Goal: Task Accomplishment & Management: Manage account settings

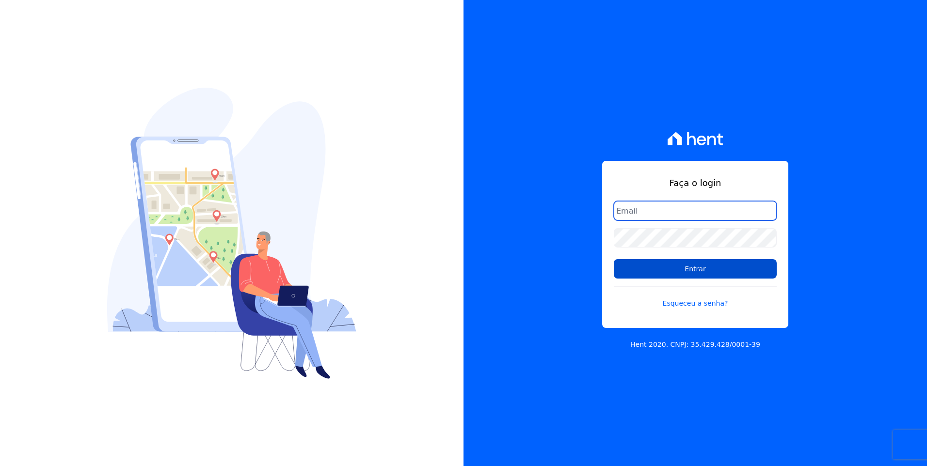
type input "moendasecopark2@gmail.com"
click at [718, 268] on input "Entrar" at bounding box center [695, 268] width 163 height 19
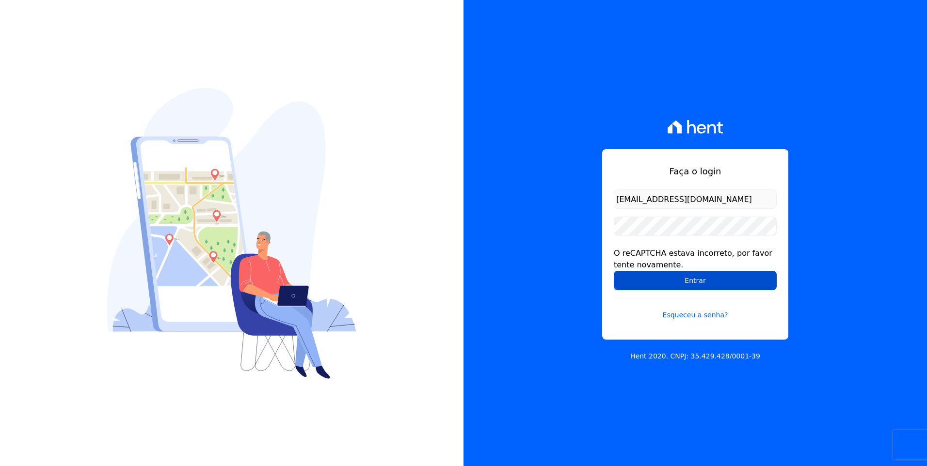
click at [740, 283] on input "Entrar" at bounding box center [695, 280] width 163 height 19
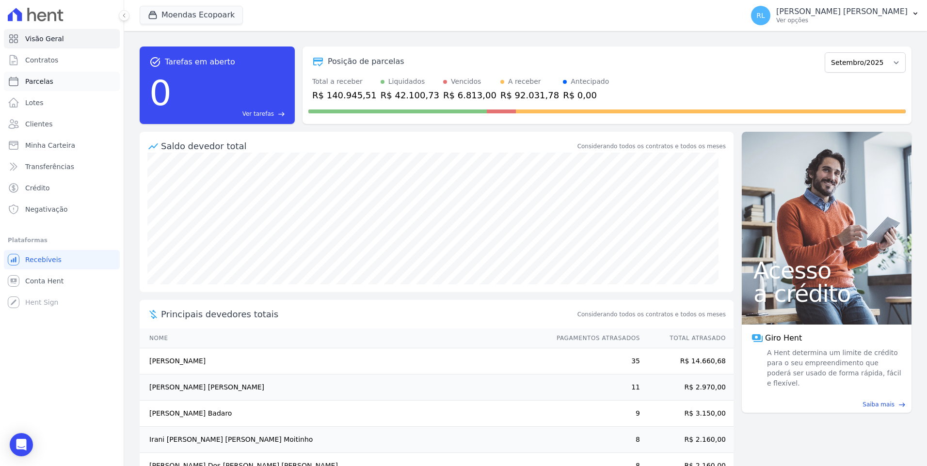
click at [48, 79] on span "Parcelas" at bounding box center [39, 82] width 28 height 10
select select
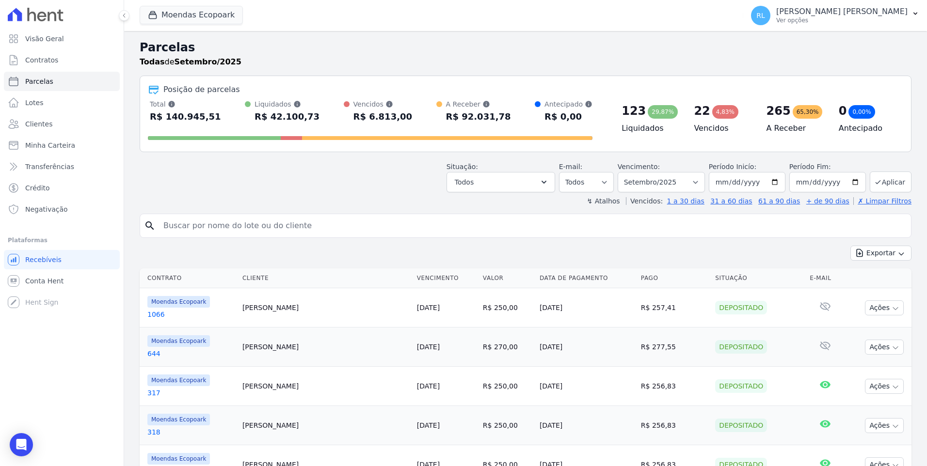
click at [244, 220] on input "search" at bounding box center [532, 225] width 749 height 19
type input "otaviano"
select select
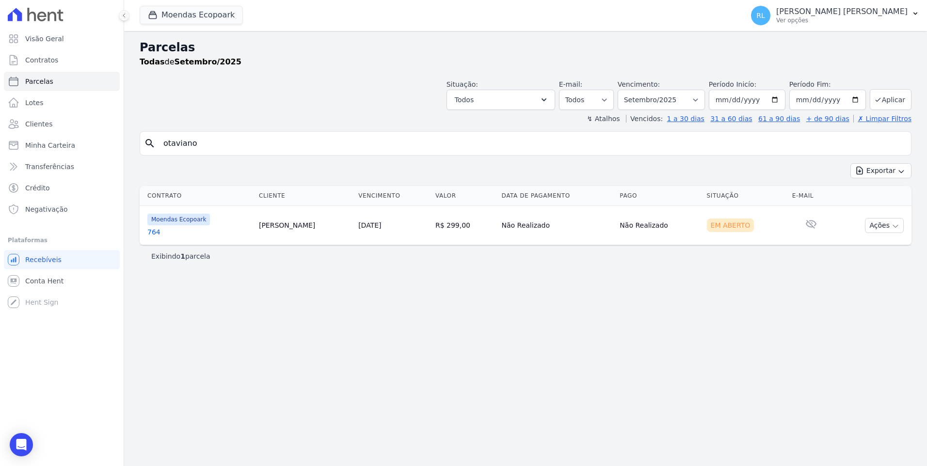
click at [169, 227] on link "764" at bounding box center [199, 232] width 104 height 10
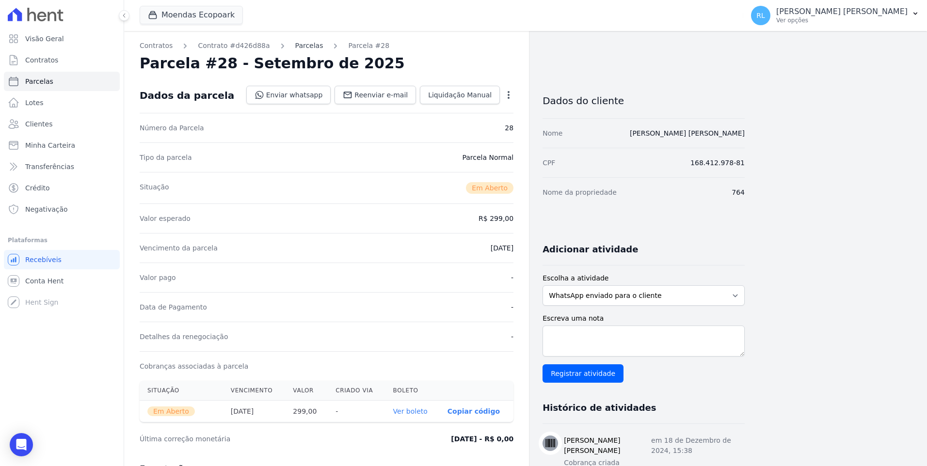
click at [299, 47] on link "Parcelas" at bounding box center [309, 46] width 28 height 10
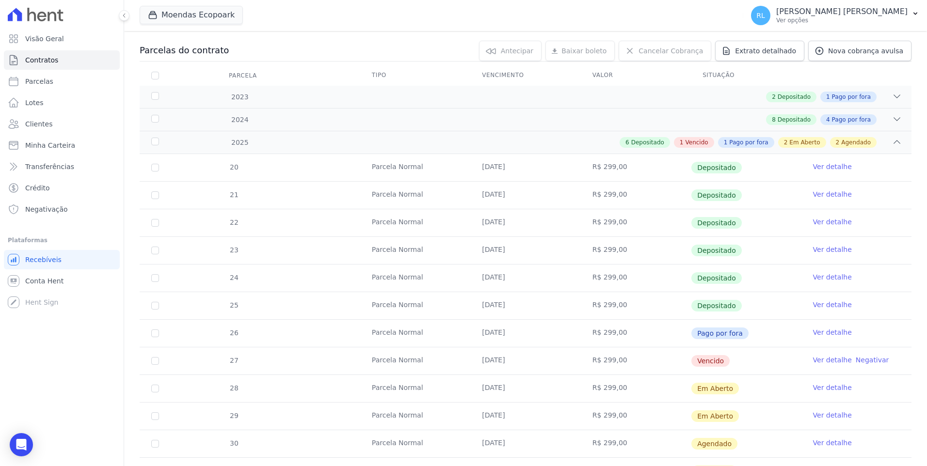
scroll to position [97, 0]
click at [41, 75] on link "Parcelas" at bounding box center [62, 81] width 116 height 19
select select
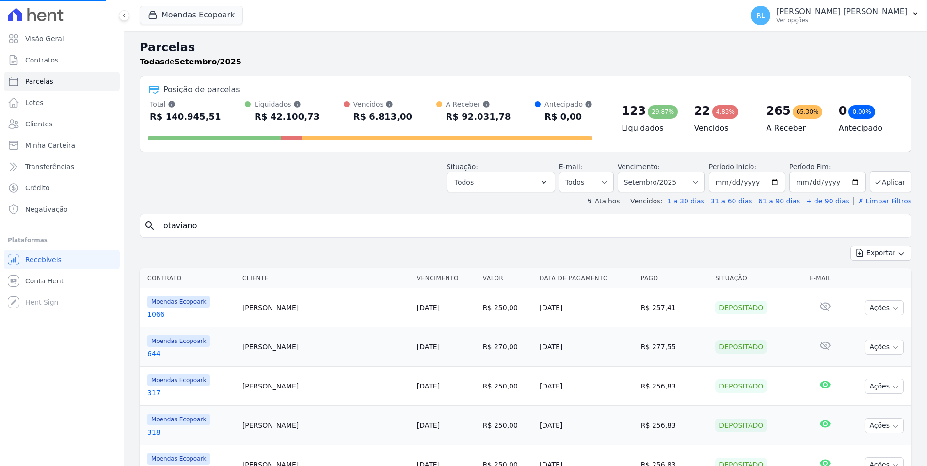
select select
drag, startPoint x: 212, startPoint y: 227, endPoint x: 109, endPoint y: 228, distance: 103.3
drag, startPoint x: 109, startPoint y: 228, endPoint x: 181, endPoint y: 228, distance: 72.2
click at [181, 228] on input "search" at bounding box center [532, 225] width 749 height 19
type input "ze valter"
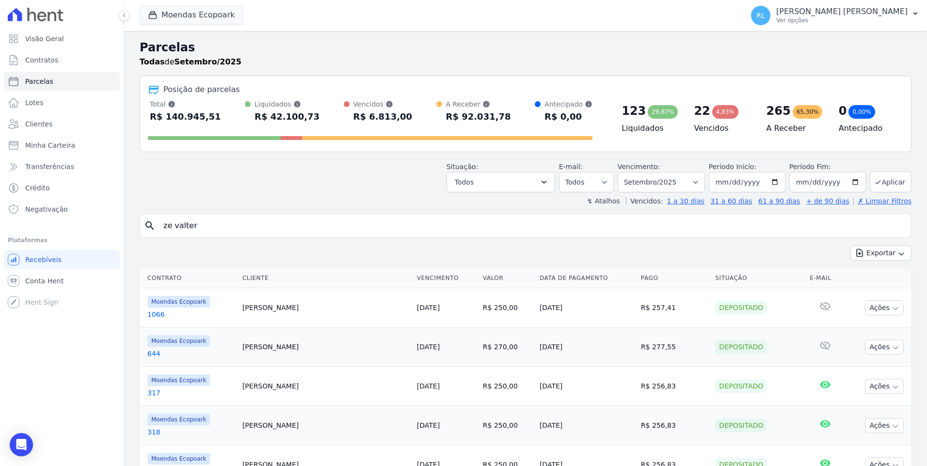
select select
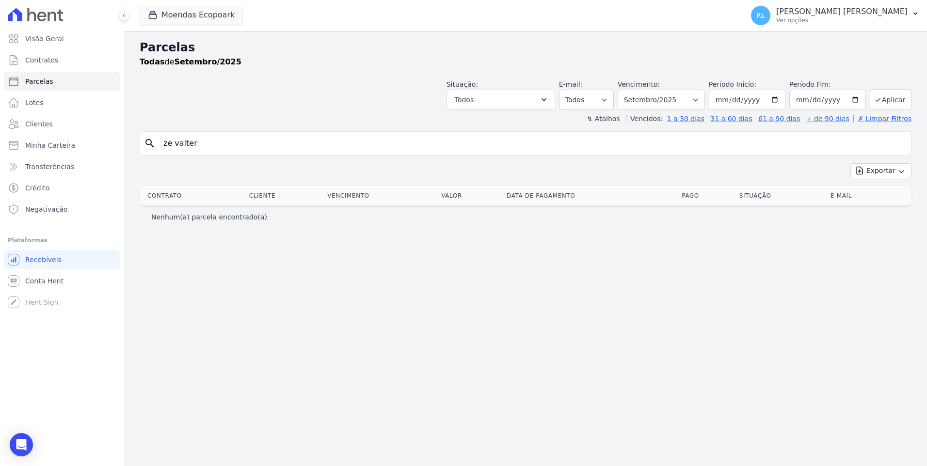
drag, startPoint x: 212, startPoint y: 152, endPoint x: 97, endPoint y: 134, distance: 116.2
click at [97, 134] on div "Visão Geral Contratos Parcelas Lotes Clientes Minha Carteira Transferências Cré…" at bounding box center [463, 233] width 927 height 466
type input "531"
select select
click at [251, 148] on input "531" at bounding box center [532, 143] width 749 height 19
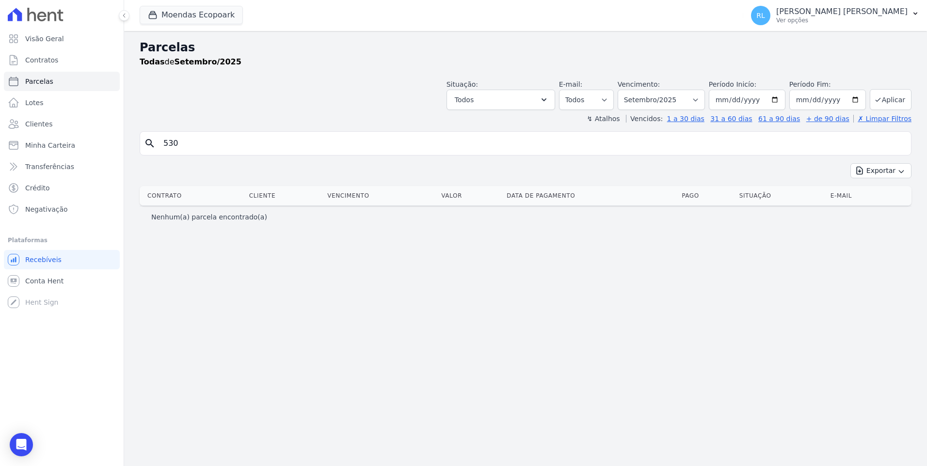
type input "530"
select select
click at [251, 148] on input "530" at bounding box center [532, 143] width 749 height 19
type input "532"
select select
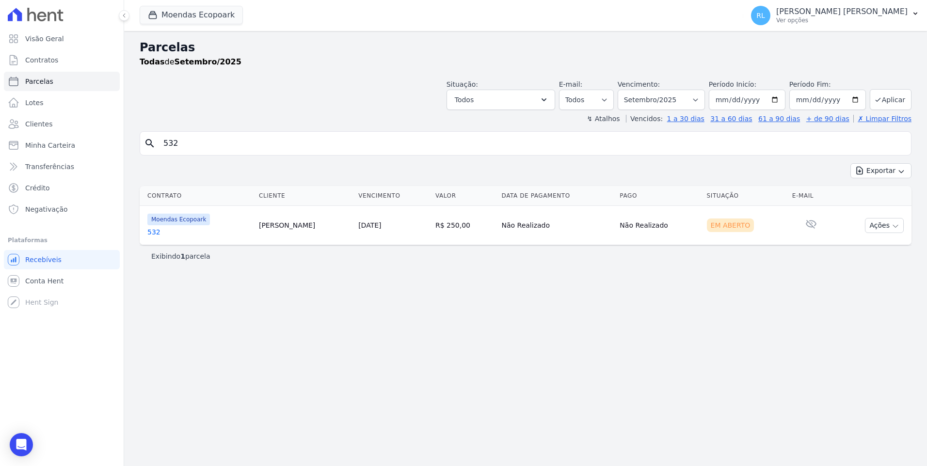
click at [155, 236] on link "532" at bounding box center [199, 232] width 104 height 10
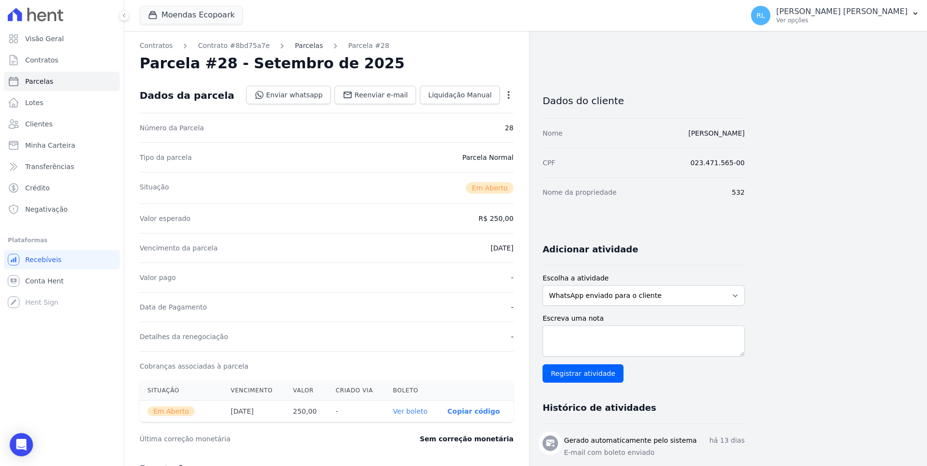
click at [295, 46] on link "Parcelas" at bounding box center [309, 46] width 28 height 10
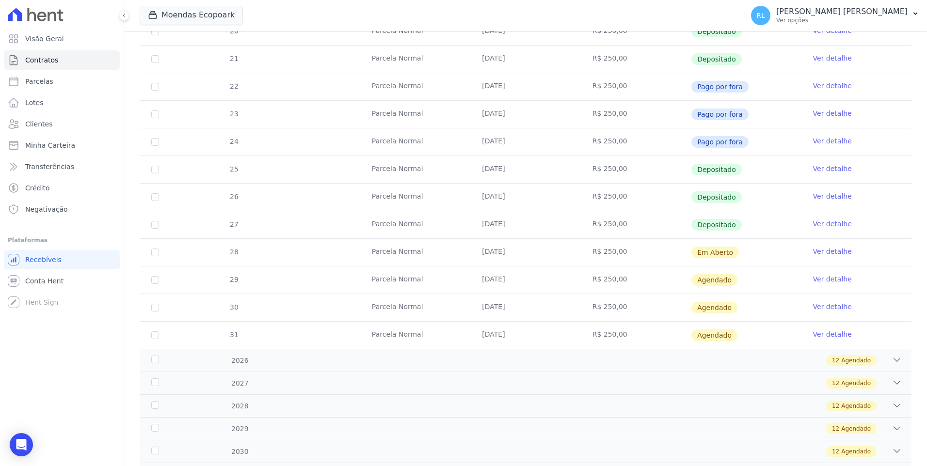
scroll to position [281, 0]
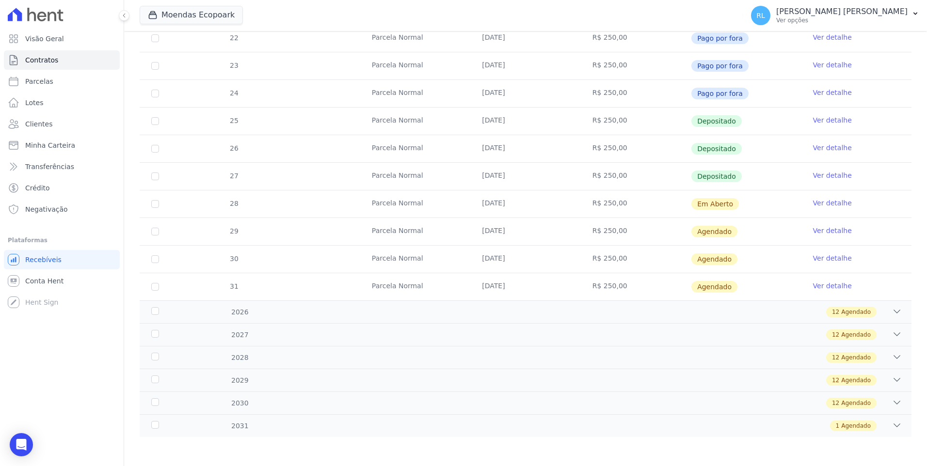
click at [825, 232] on link "Ver detalhe" at bounding box center [832, 231] width 39 height 10
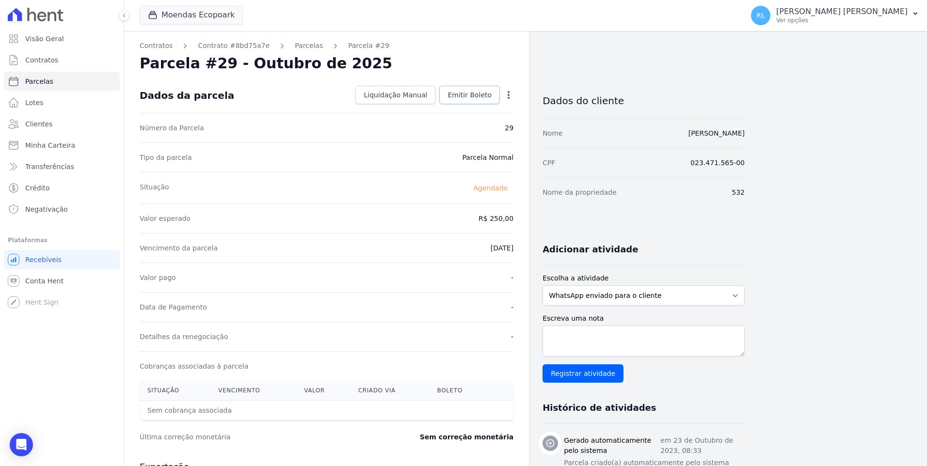
click at [476, 93] on span "Emitir Boleto" at bounding box center [469, 95] width 44 height 10
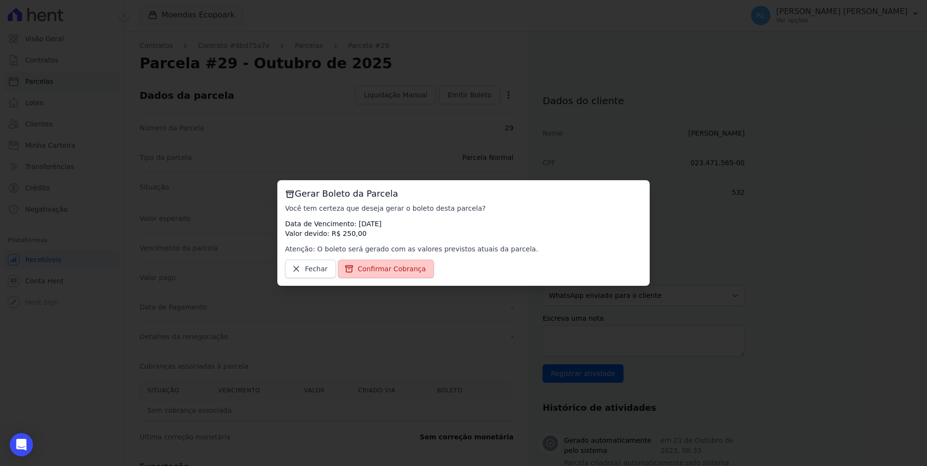
click at [399, 274] on span "Confirmar Cobrança" at bounding box center [392, 269] width 68 height 10
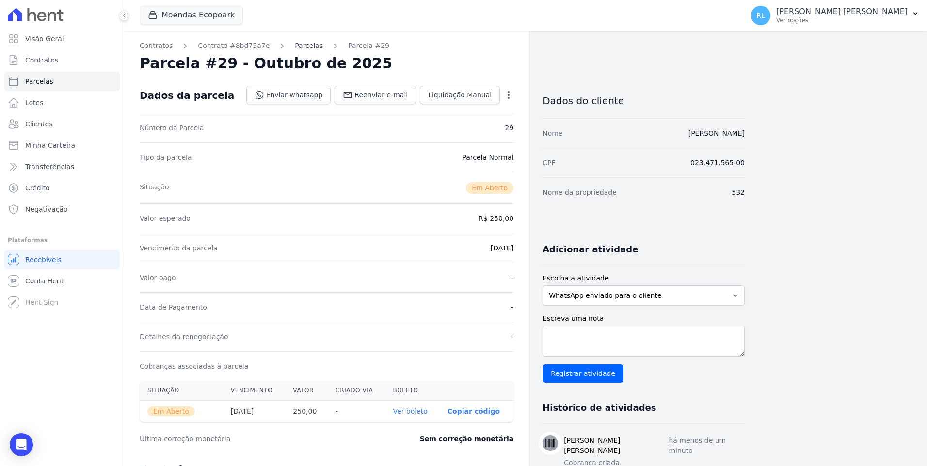
click at [295, 50] on link "Parcelas" at bounding box center [309, 46] width 28 height 10
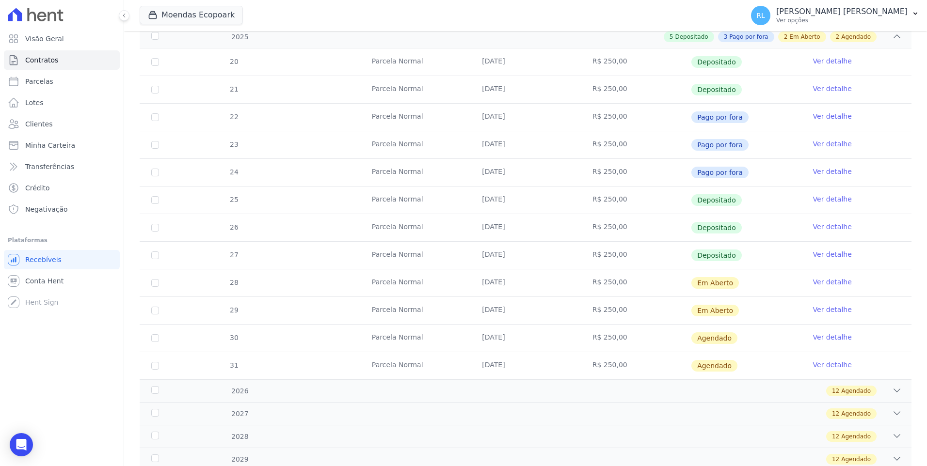
scroll to position [242, 0]
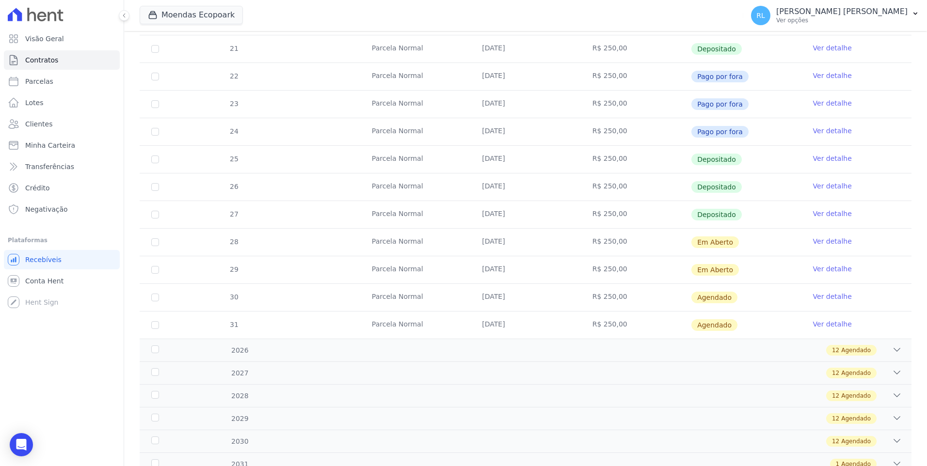
click at [818, 298] on link "Ver detalhe" at bounding box center [832, 297] width 39 height 10
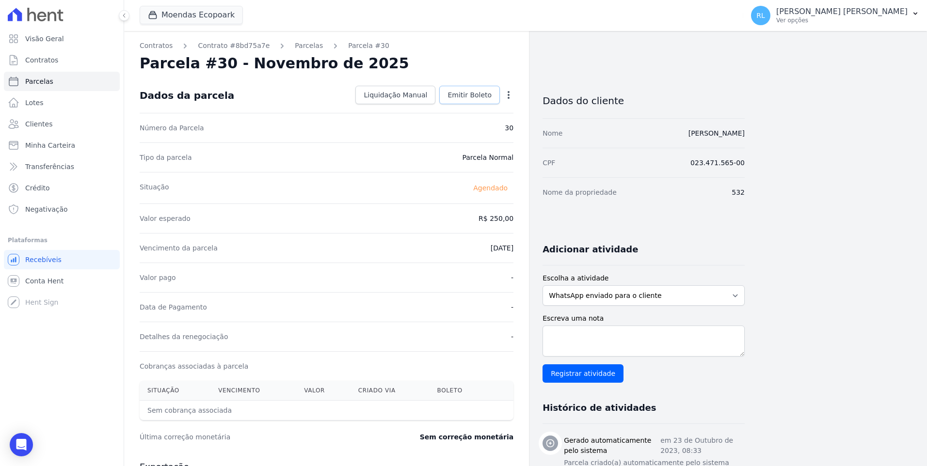
click at [474, 100] on link "Emitir Boleto" at bounding box center [469, 95] width 61 height 18
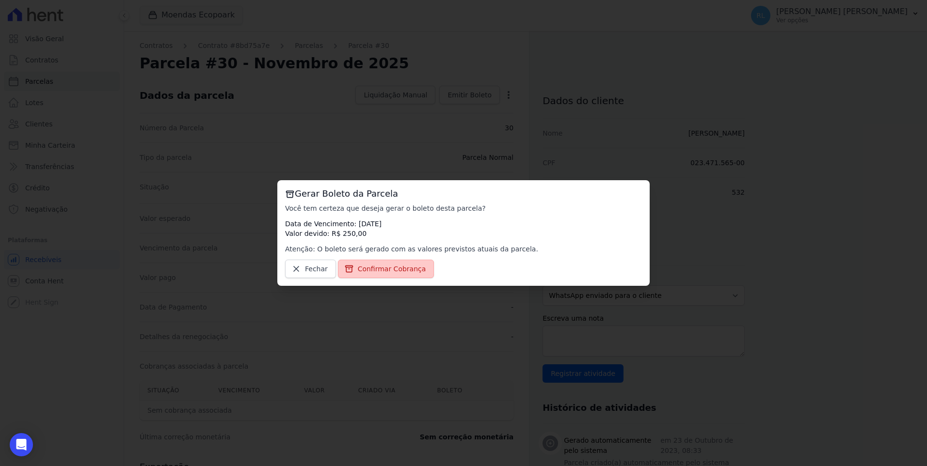
click at [392, 268] on span "Confirmar Cobrança" at bounding box center [392, 269] width 68 height 10
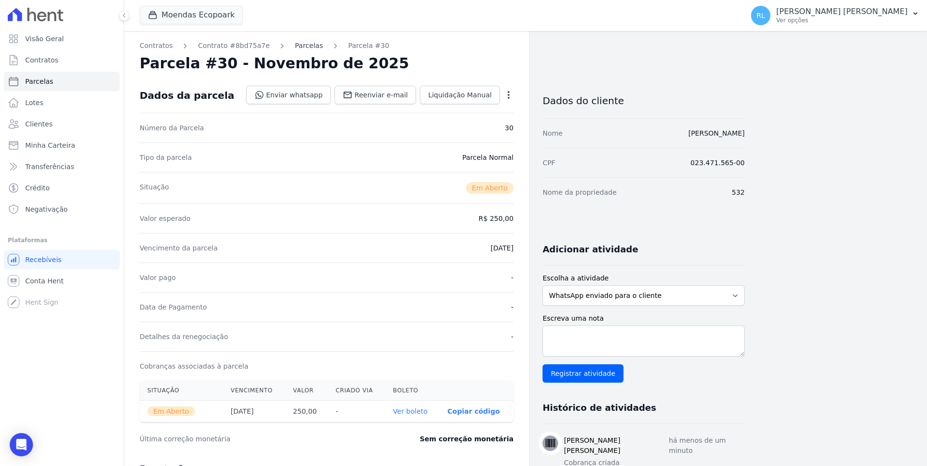
click at [295, 46] on link "Parcelas" at bounding box center [309, 46] width 28 height 10
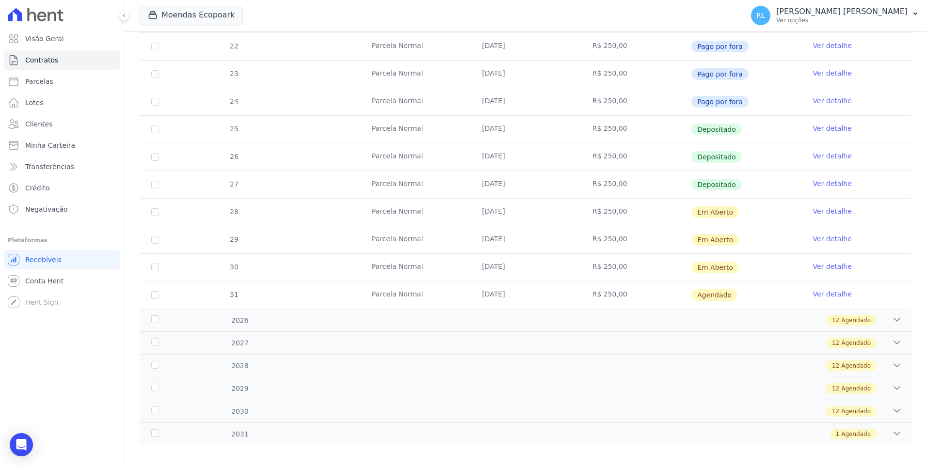
scroll to position [281, 0]
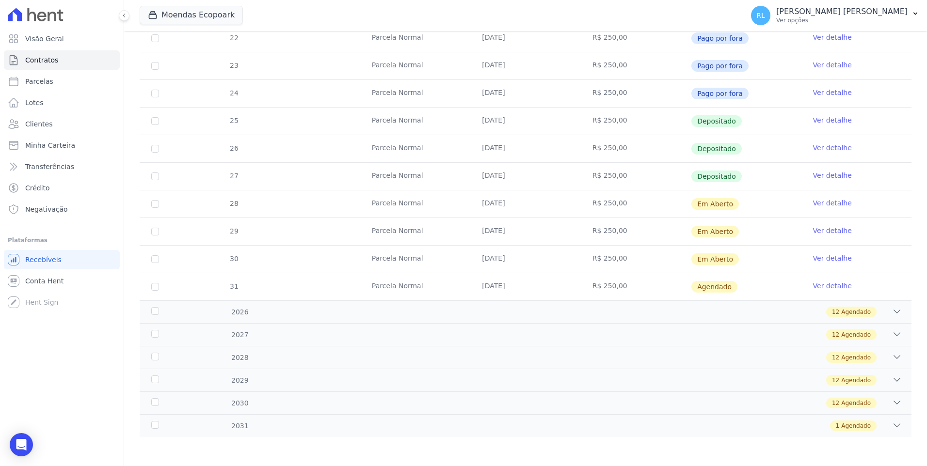
click at [818, 287] on link "Ver detalhe" at bounding box center [832, 286] width 39 height 10
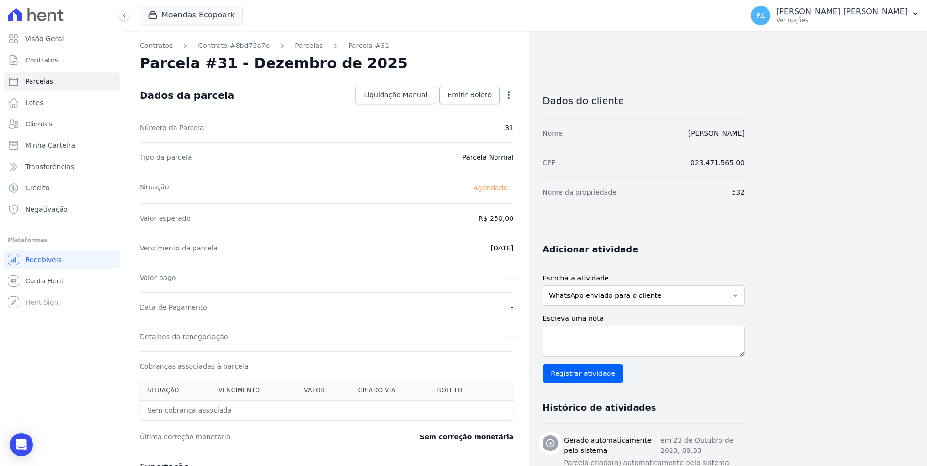
click at [466, 95] on span "Emitir Boleto" at bounding box center [469, 95] width 44 height 10
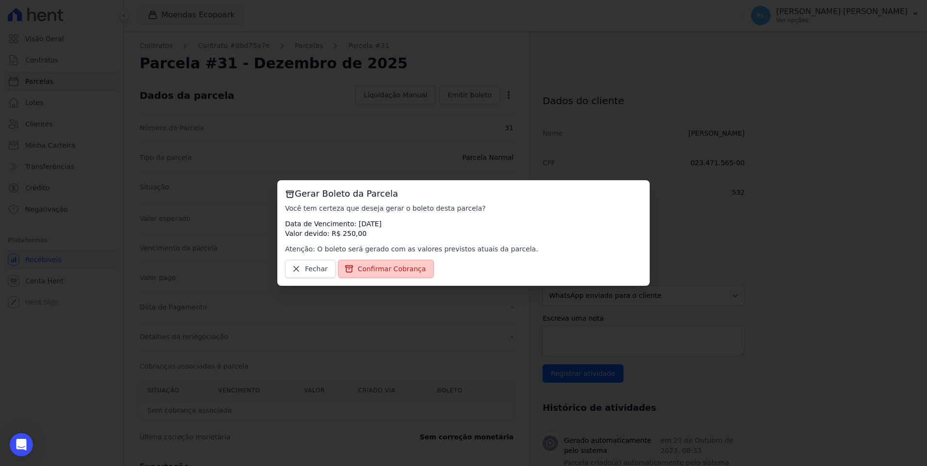
click at [404, 264] on span "Confirmar Cobrança" at bounding box center [392, 269] width 68 height 10
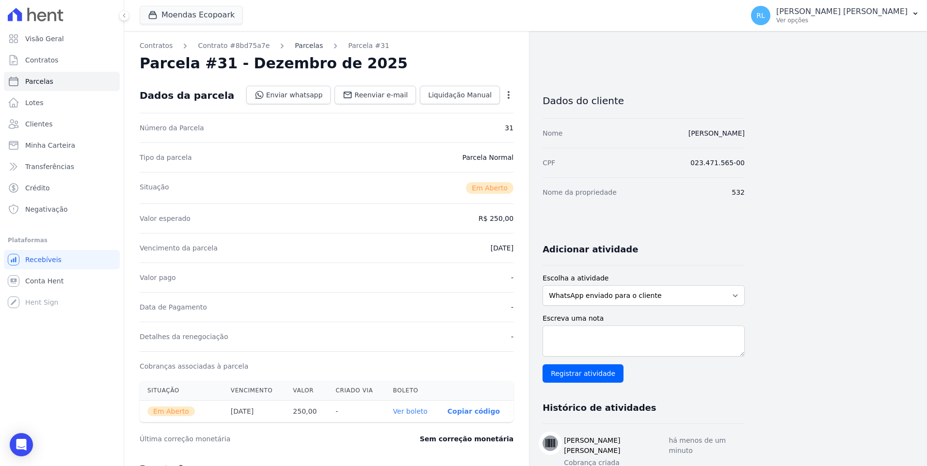
click at [295, 43] on link "Parcelas" at bounding box center [309, 46] width 28 height 10
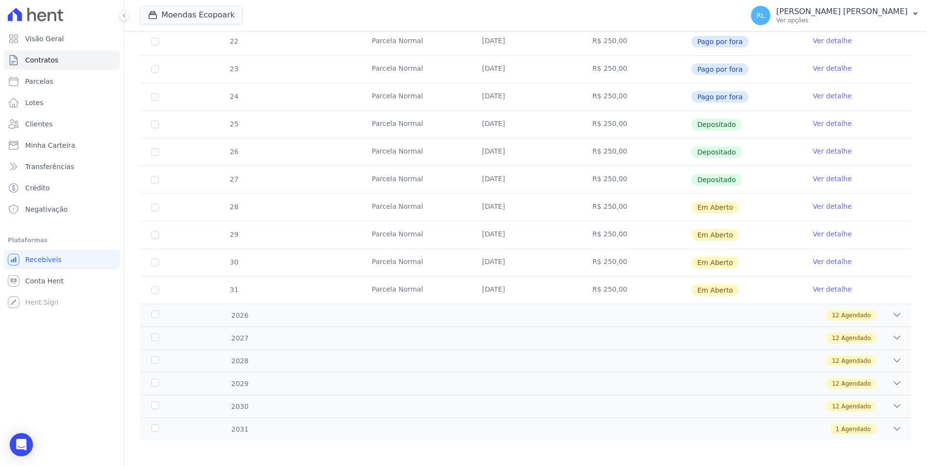
scroll to position [281, 0]
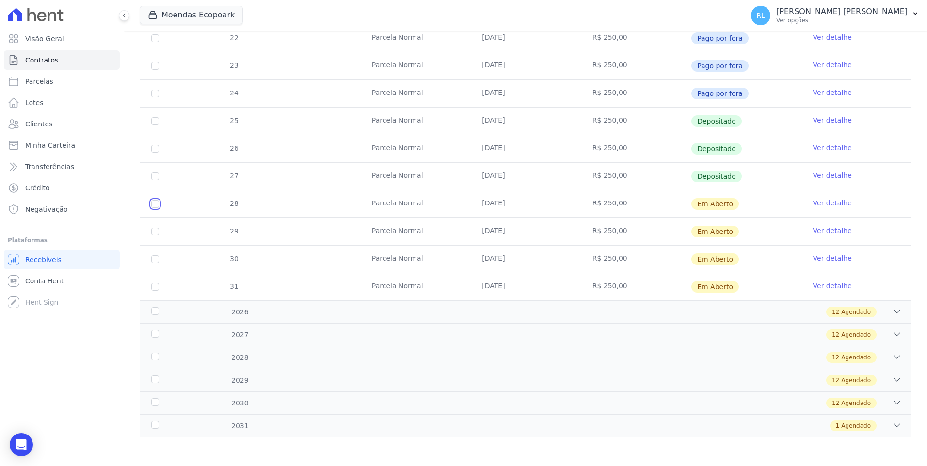
click at [155, 203] on input "checkbox" at bounding box center [155, 204] width 8 height 8
checkbox input "true"
click at [153, 233] on input "checkbox" at bounding box center [155, 232] width 8 height 8
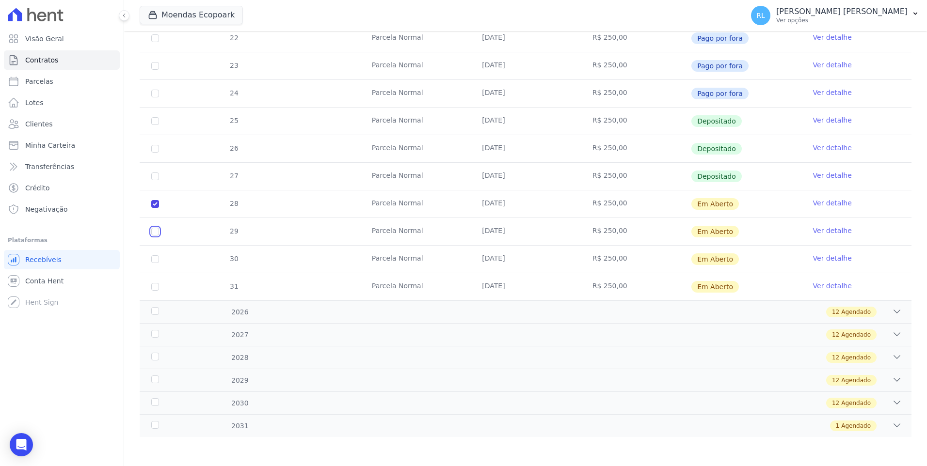
checkbox input "true"
click at [157, 258] on input "checkbox" at bounding box center [155, 259] width 8 height 8
checkbox input "true"
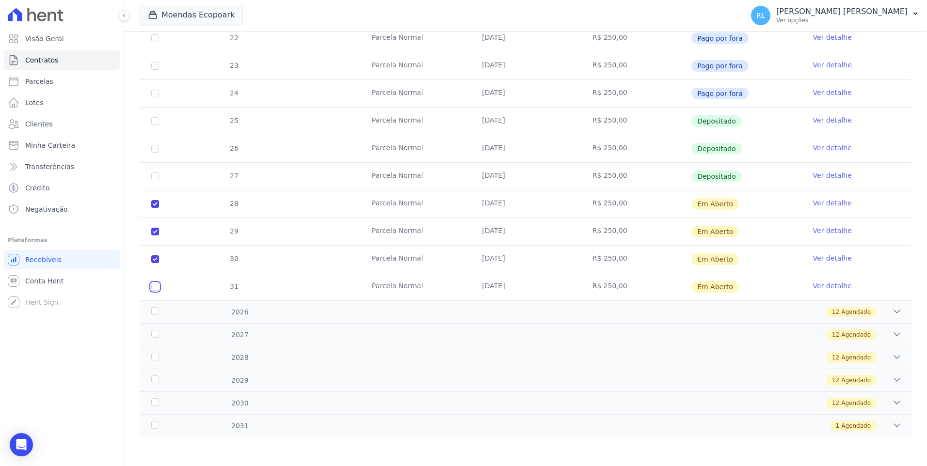
click at [155, 287] on input "checkbox" at bounding box center [155, 287] width 8 height 8
checkbox input "true"
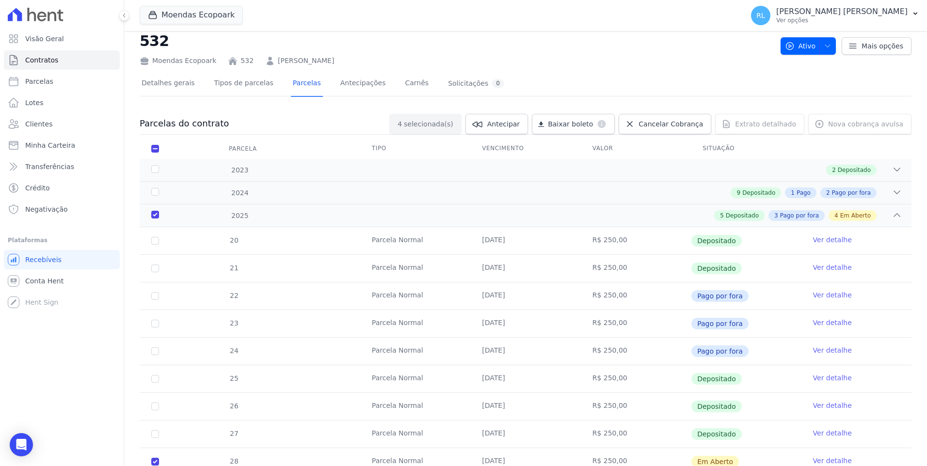
scroll to position [0, 0]
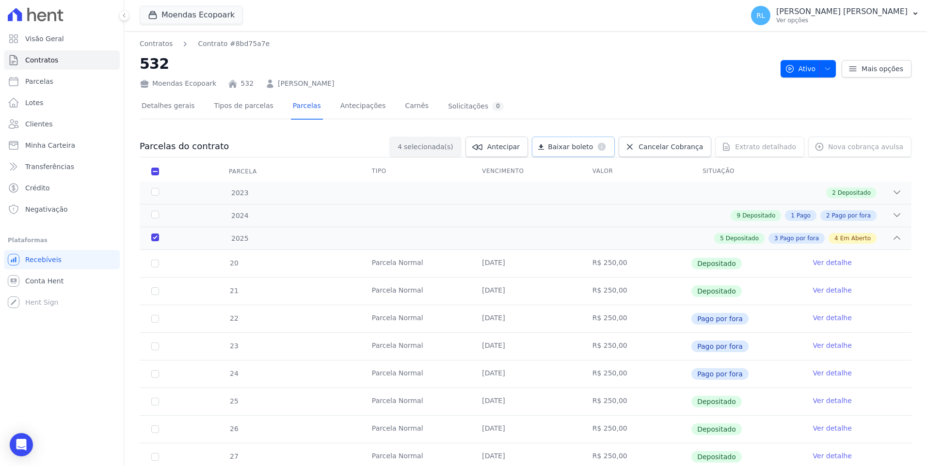
click at [593, 147] on span "Baixar boleto" at bounding box center [570, 147] width 45 height 10
click at [64, 79] on link "Parcelas" at bounding box center [62, 81] width 116 height 19
select select
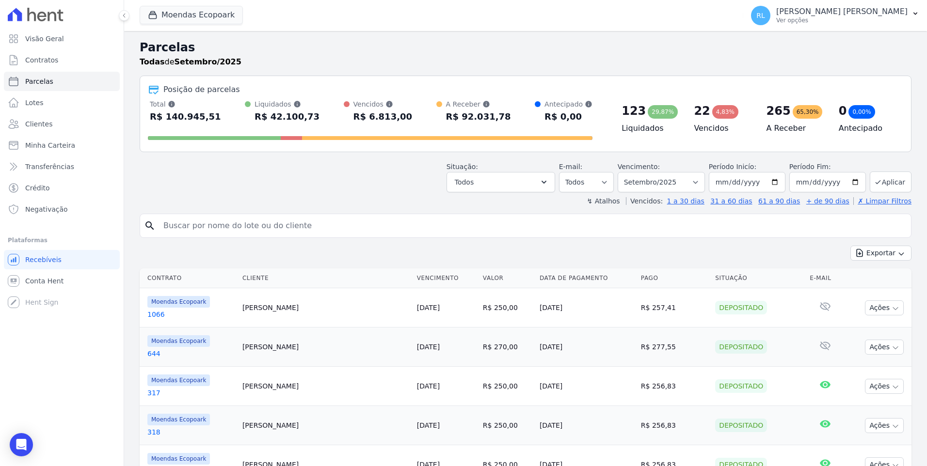
click at [252, 234] on input "search" at bounding box center [532, 225] width 749 height 19
type input "661"
select select
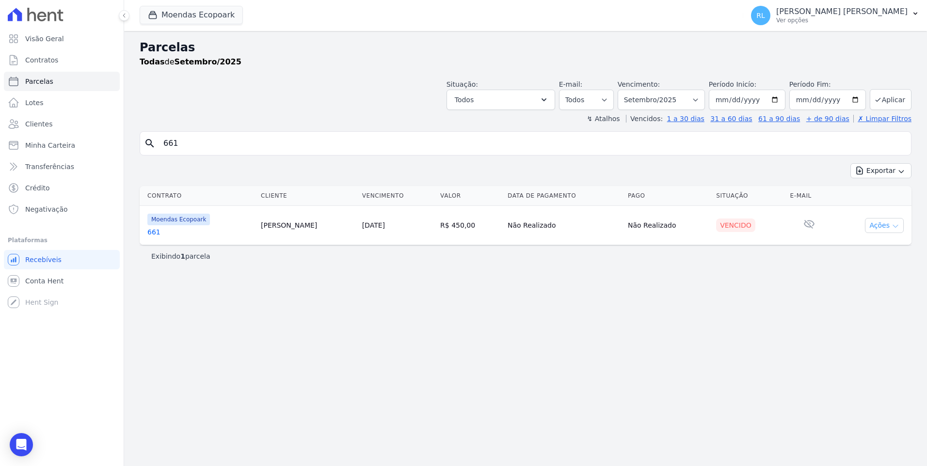
click at [895, 226] on icon "button" at bounding box center [895, 226] width 8 height 8
click at [872, 301] on link "Liquidação Manual" at bounding box center [880, 302] width 93 height 18
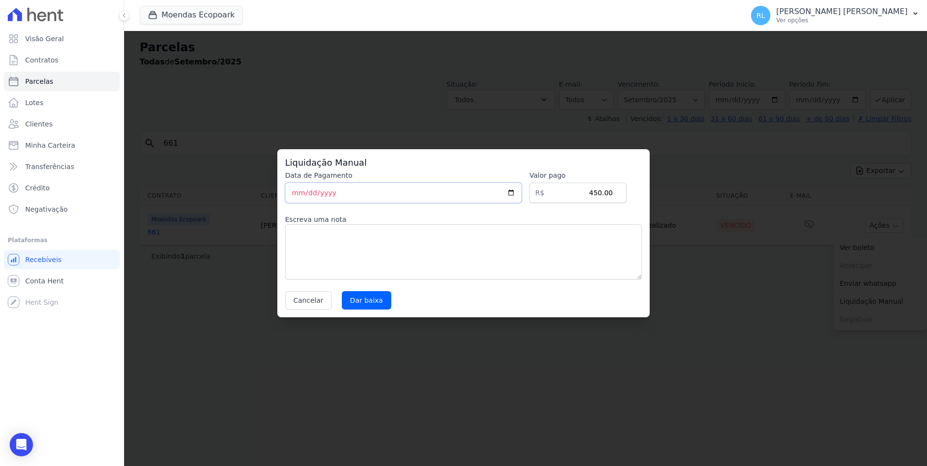
click at [301, 191] on input "2025-09-09" at bounding box center [403, 193] width 237 height 20
type input "2025-09-08"
click at [444, 248] on textarea at bounding box center [463, 251] width 357 height 55
type textarea "pix"
click at [369, 301] on input "Dar baixa" at bounding box center [366, 300] width 49 height 18
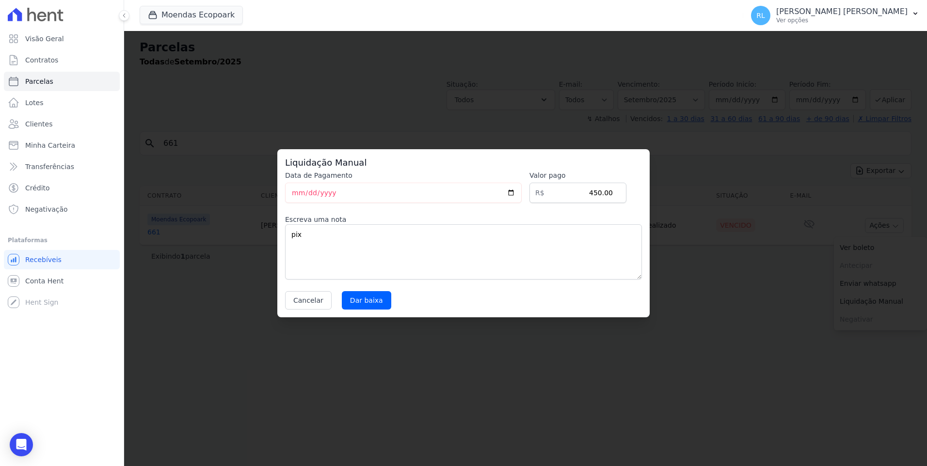
select select
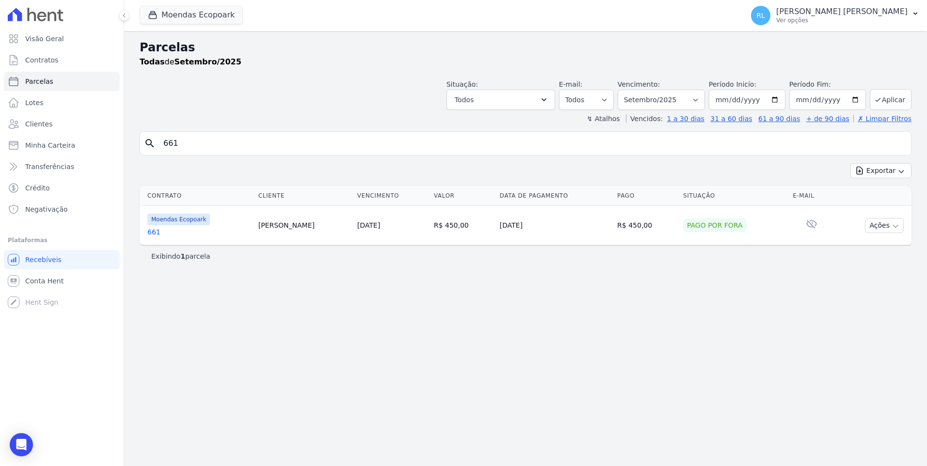
drag, startPoint x: 191, startPoint y: 140, endPoint x: 148, endPoint y: 138, distance: 43.2
click at [149, 138] on div "search 661" at bounding box center [526, 143] width 772 height 24
type input "182"
select select
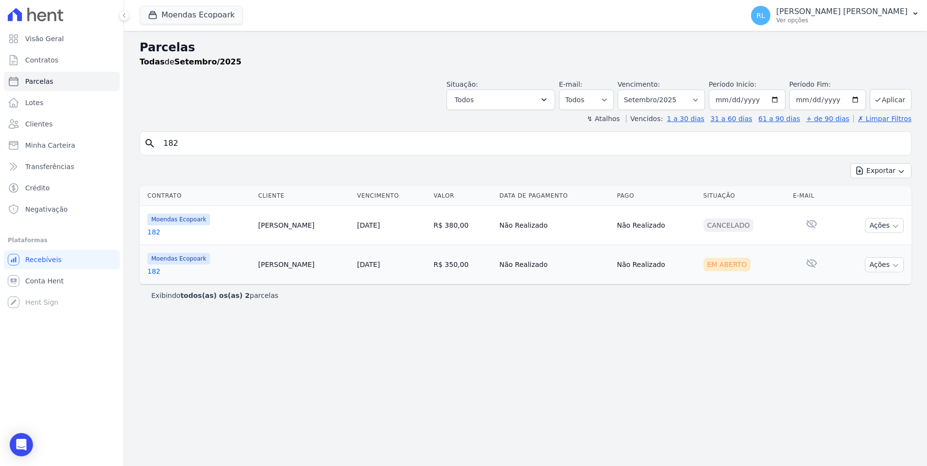
click at [156, 270] on link "182" at bounding box center [198, 272] width 103 height 10
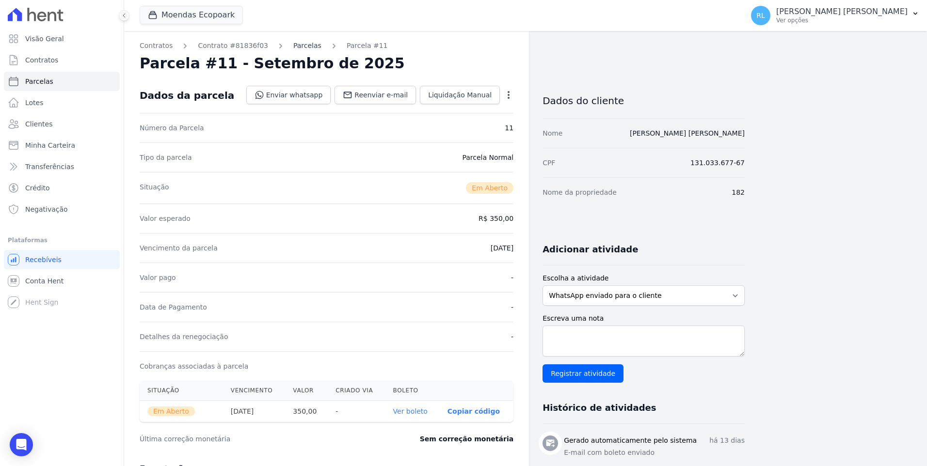
click at [294, 41] on link "Parcelas" at bounding box center [307, 46] width 28 height 10
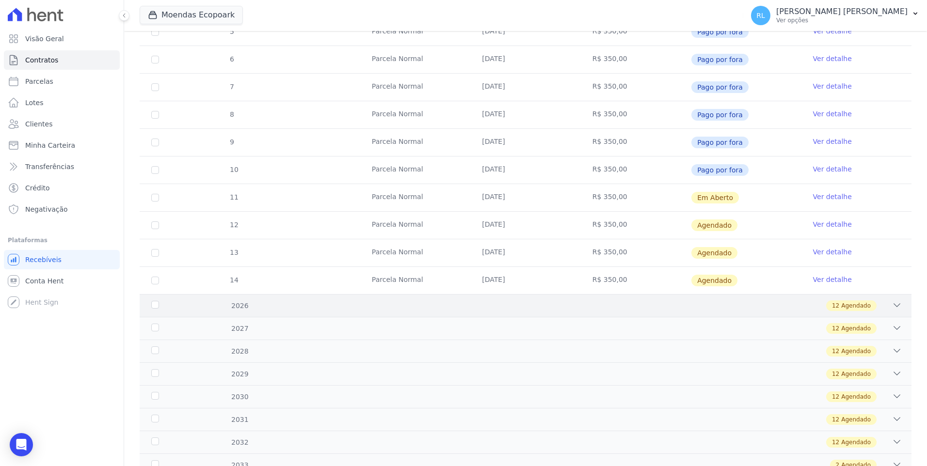
scroll to position [291, 0]
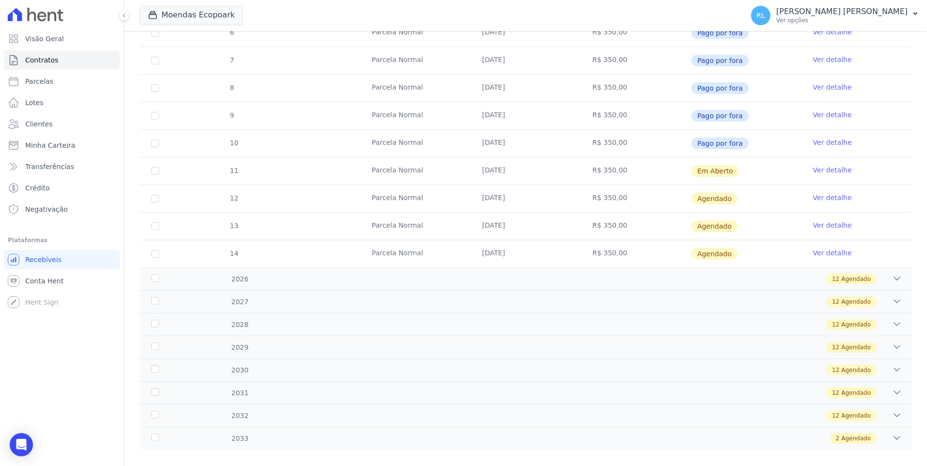
click at [815, 168] on link "Ver detalhe" at bounding box center [832, 170] width 39 height 10
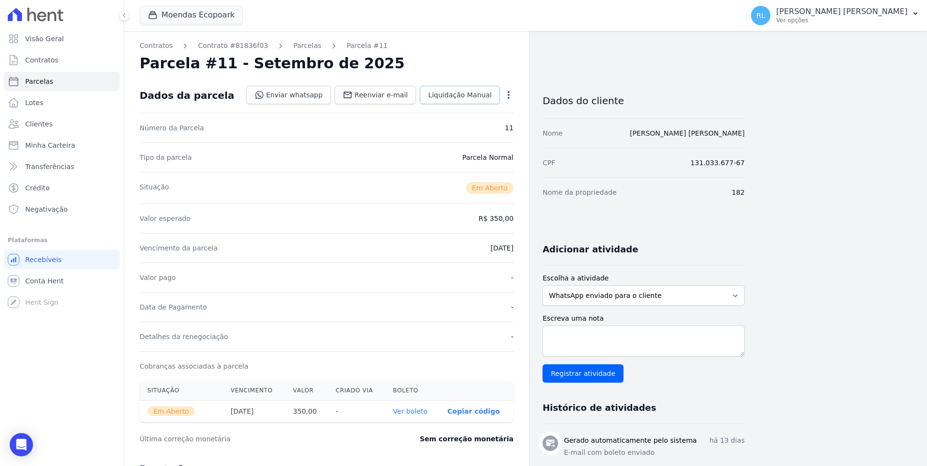
click at [470, 93] on span "Liquidação Manual" at bounding box center [460, 95] width 64 height 10
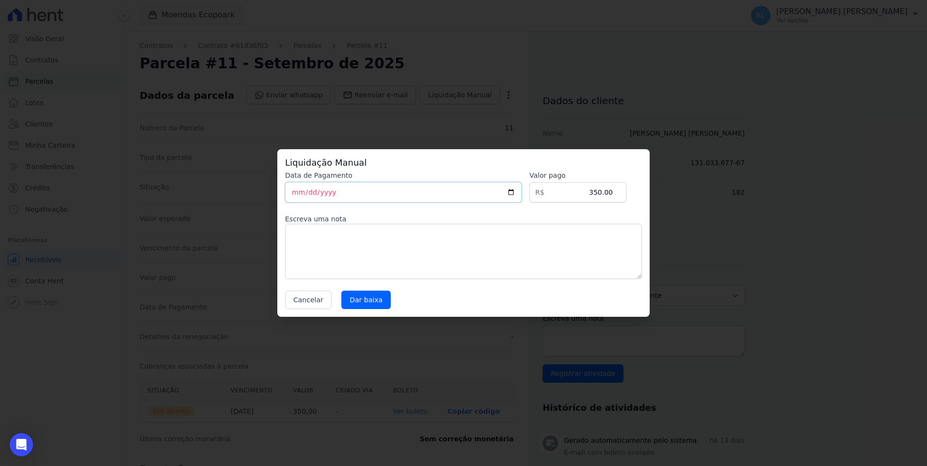
click at [296, 192] on input "2025-09-09" at bounding box center [403, 192] width 237 height 20
type input "2025-09-08"
click at [290, 241] on textarea at bounding box center [463, 251] width 357 height 55
type textarea "pix"
click at [372, 297] on input "Dar baixa" at bounding box center [365, 300] width 49 height 18
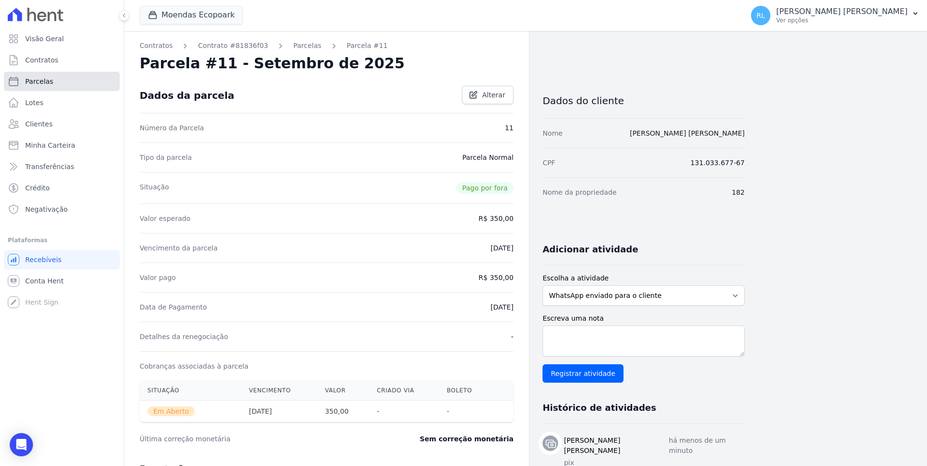
click at [52, 81] on link "Parcelas" at bounding box center [62, 81] width 116 height 19
select select
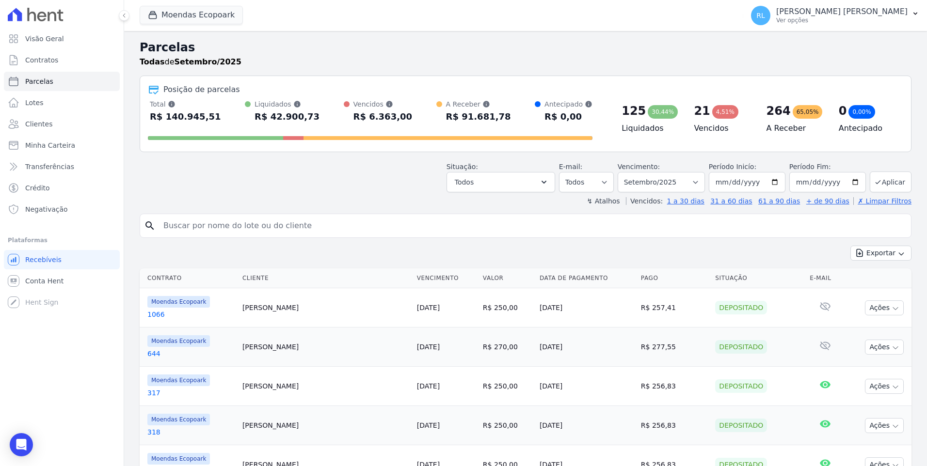
click at [523, 170] on div "Situação: Agendado Em Aberto Pago Processando Cancelado Vencido Transferindo De…" at bounding box center [500, 177] width 109 height 31
click at [521, 177] on button "Todos" at bounding box center [500, 182] width 109 height 20
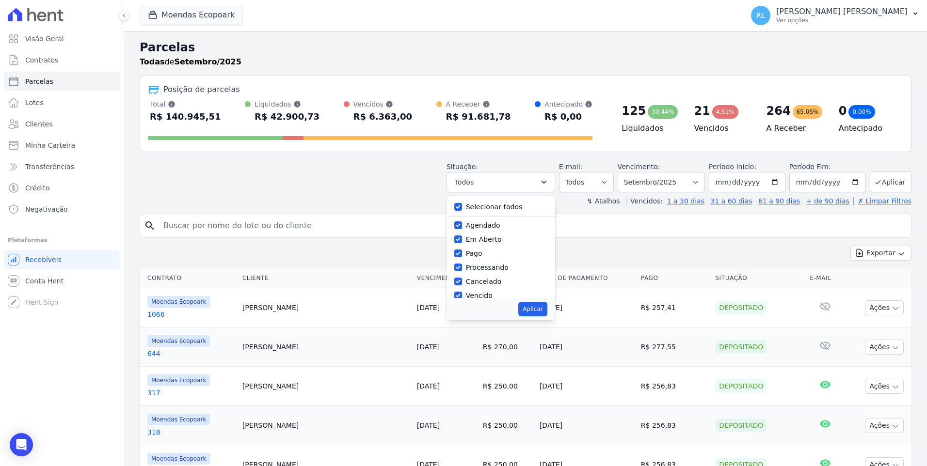
click at [475, 208] on div "Selecionar todos" at bounding box center [500, 207] width 93 height 14
click at [462, 207] on input "Selecionar todos" at bounding box center [458, 207] width 8 height 8
checkbox input "false"
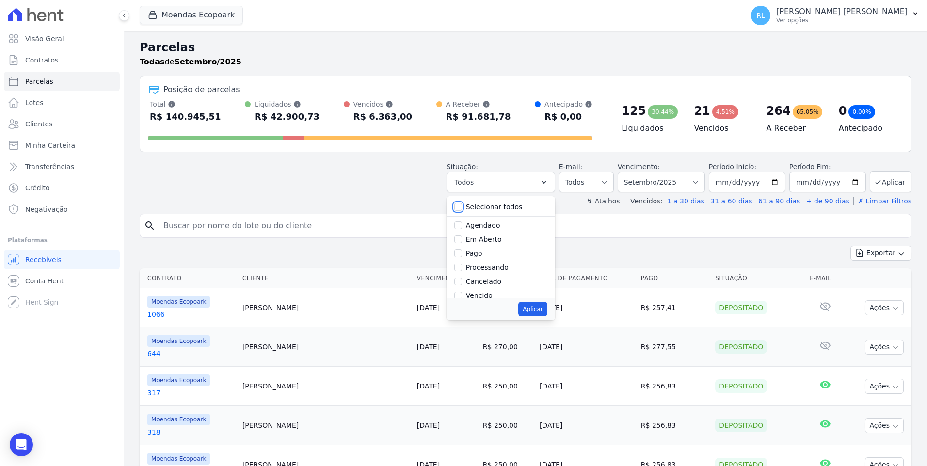
checkbox input "false"
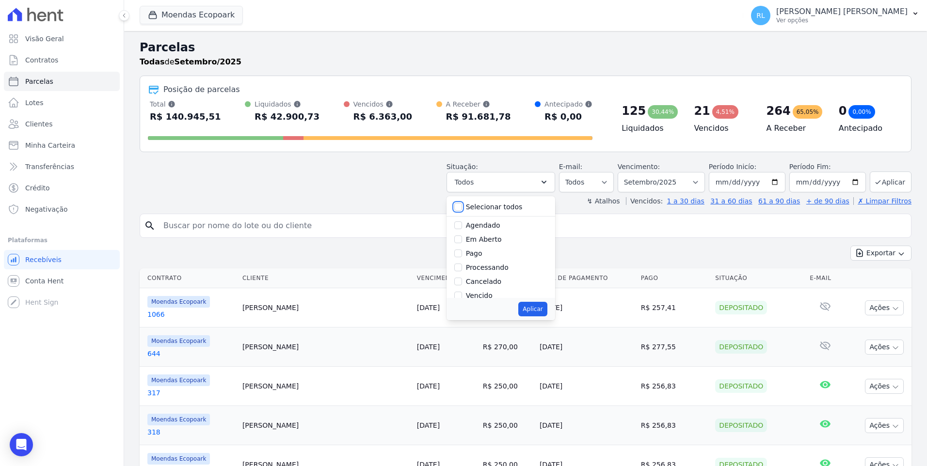
checkbox input "false"
click at [462, 297] on input "Vencido" at bounding box center [458, 296] width 8 height 8
checkbox input "true"
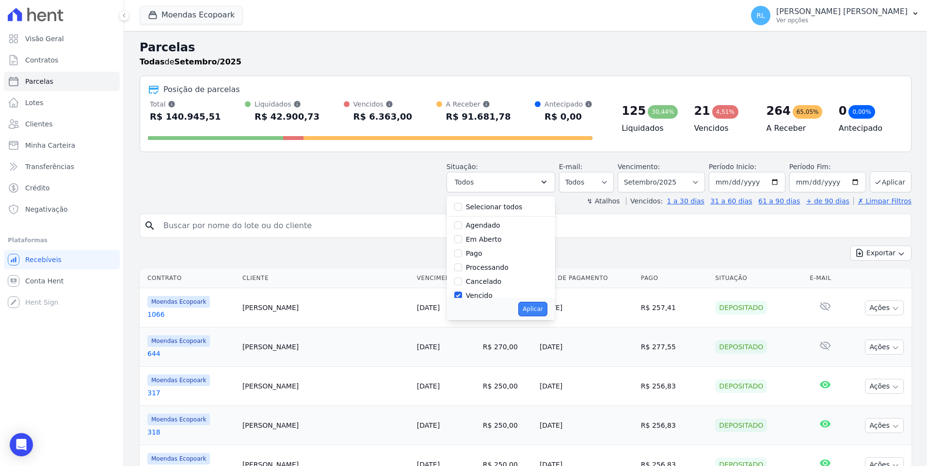
click at [545, 305] on button "Aplicar" at bounding box center [532, 309] width 29 height 15
select select "overdue"
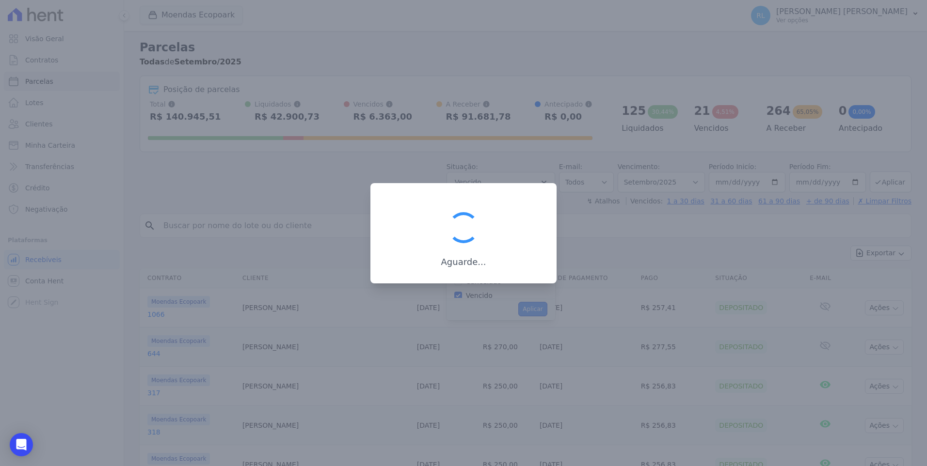
scroll to position [17, 0]
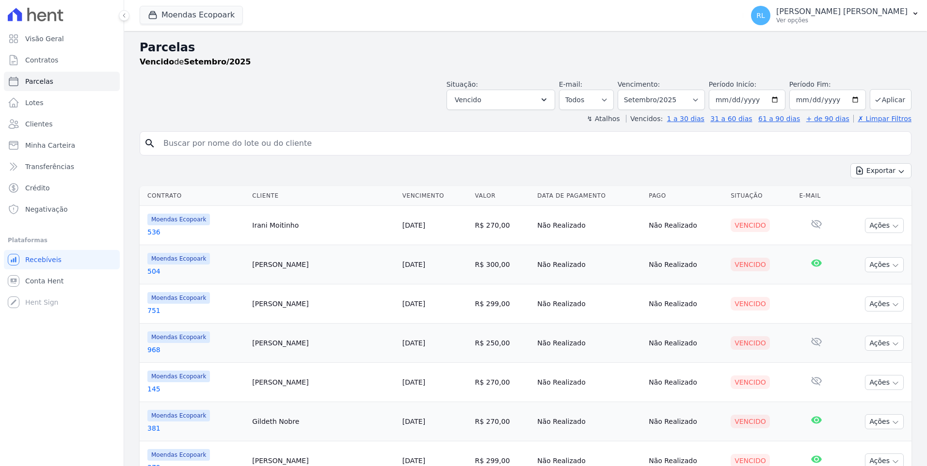
select select
click at [175, 140] on input "search" at bounding box center [532, 143] width 749 height 19
type input "329"
select select
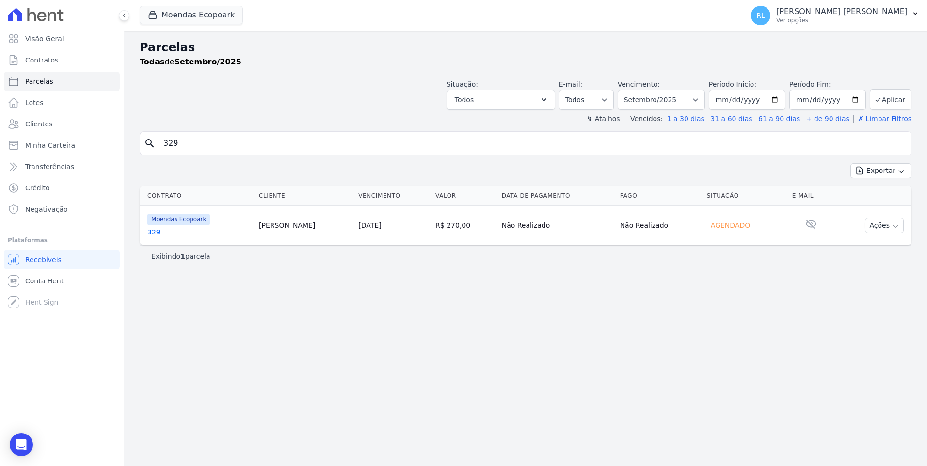
click at [160, 230] on link "329" at bounding box center [199, 232] width 104 height 10
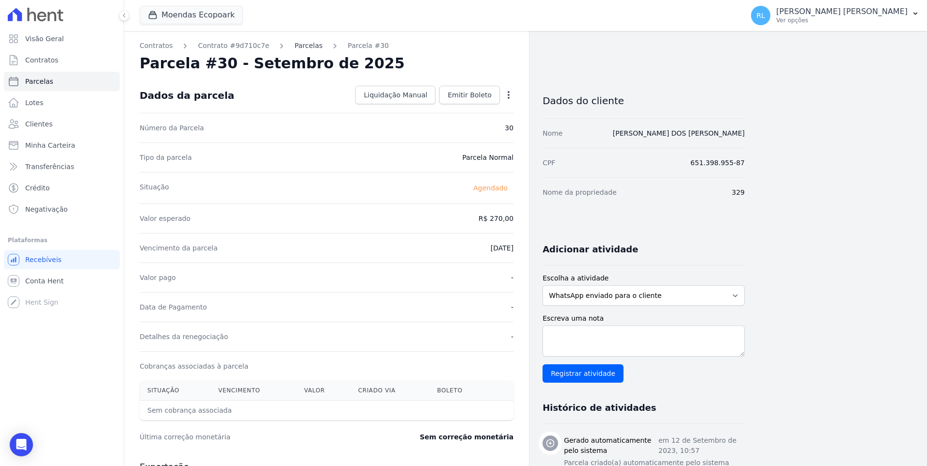
click at [294, 46] on link "Parcelas" at bounding box center [308, 46] width 28 height 10
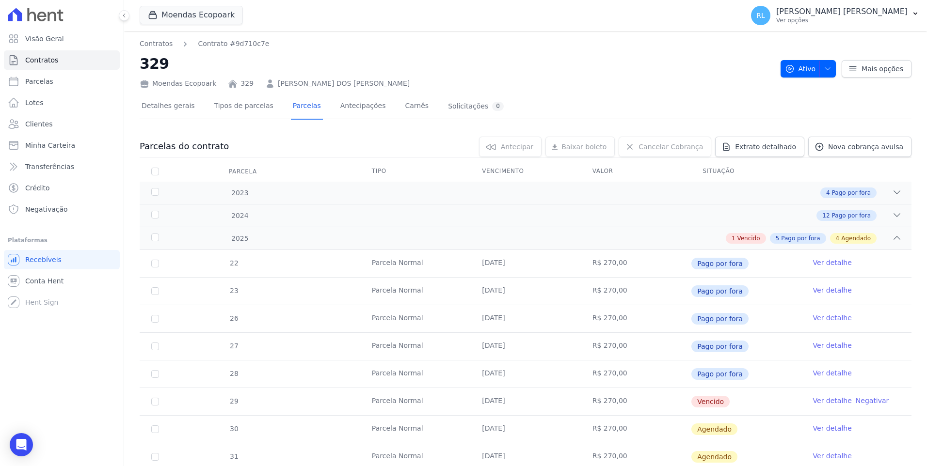
click at [816, 401] on link "Ver detalhe" at bounding box center [832, 401] width 39 height 10
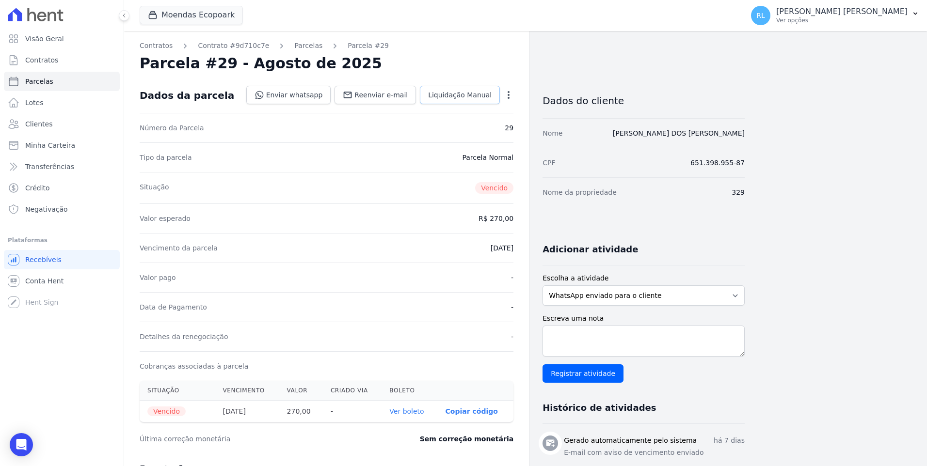
click at [470, 96] on span "Liquidação Manual" at bounding box center [460, 95] width 64 height 10
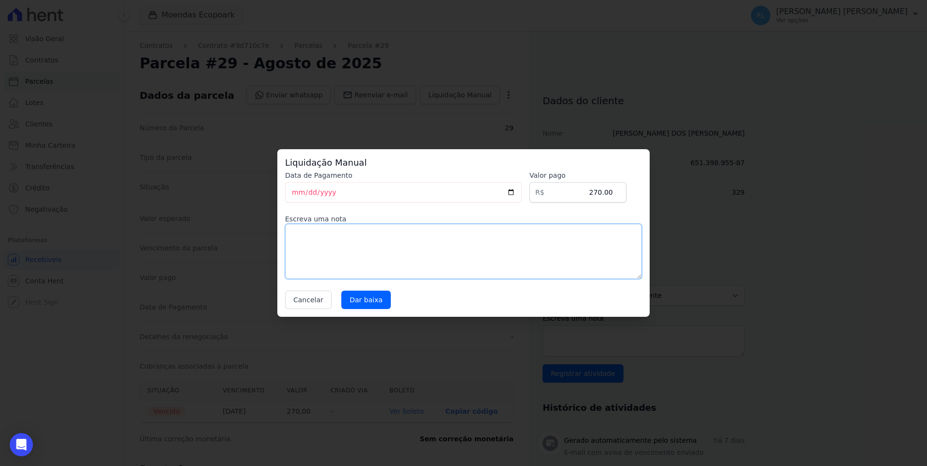
click at [299, 224] on textarea at bounding box center [463, 251] width 357 height 55
type textarea "pix"
click at [361, 306] on input "Dar baixa" at bounding box center [365, 300] width 49 height 18
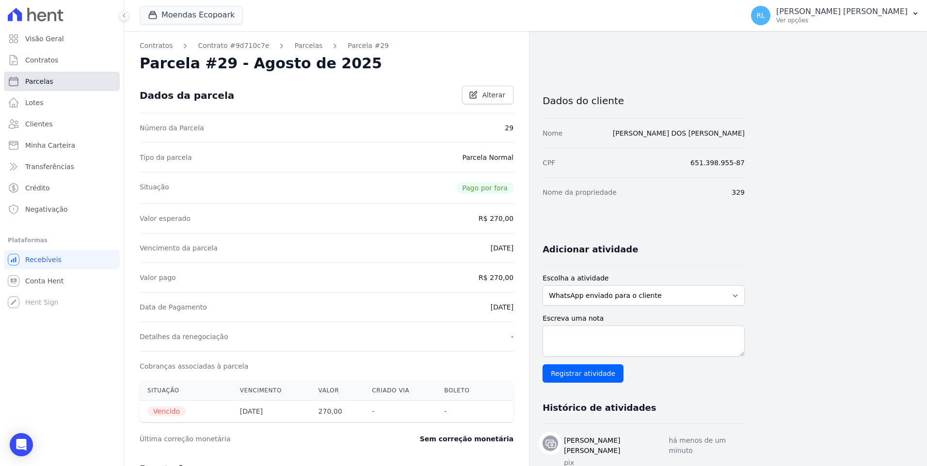
click at [53, 86] on link "Parcelas" at bounding box center [62, 81] width 116 height 19
select select
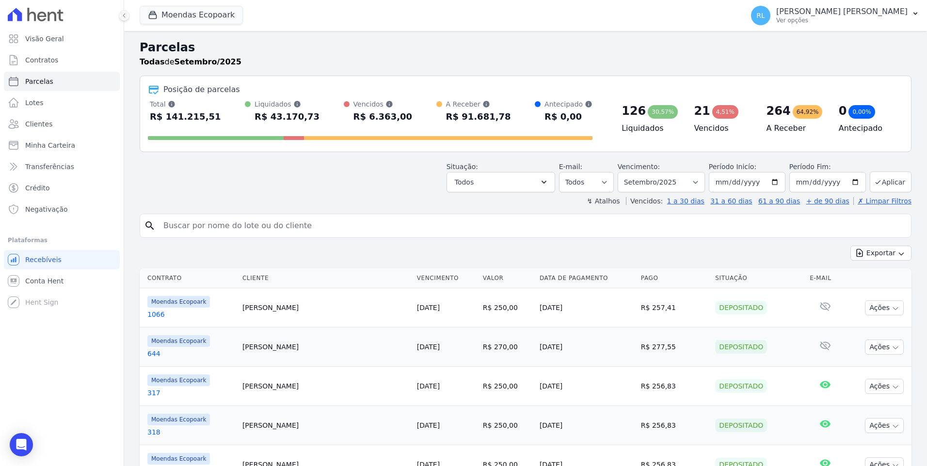
click at [284, 221] on input "search" at bounding box center [532, 225] width 749 height 19
type input "330"
select select
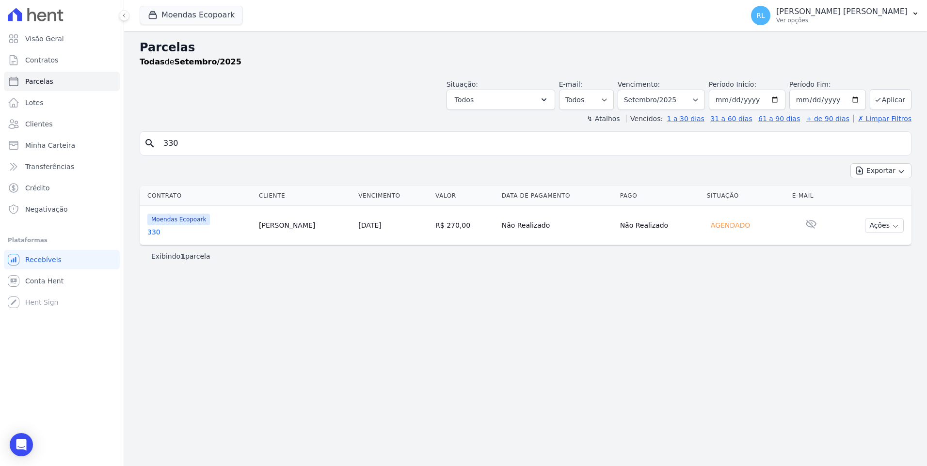
click at [154, 231] on link "330" at bounding box center [199, 232] width 104 height 10
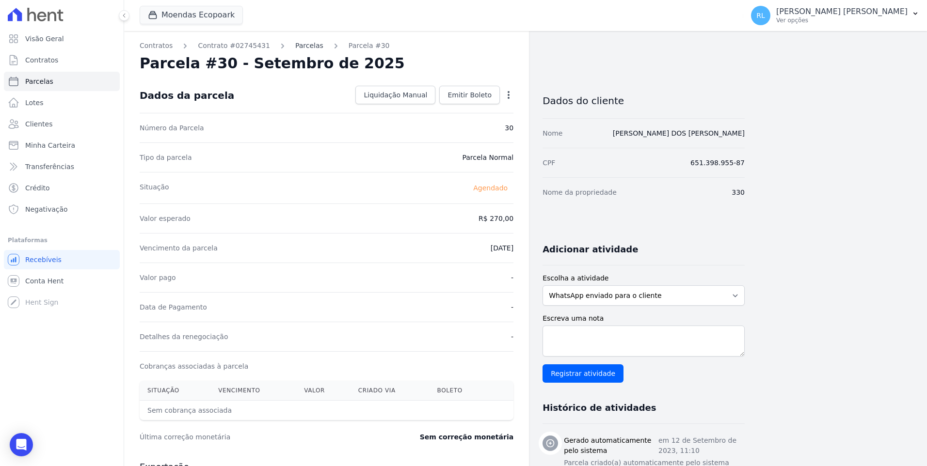
click at [296, 48] on link "Parcelas" at bounding box center [309, 46] width 28 height 10
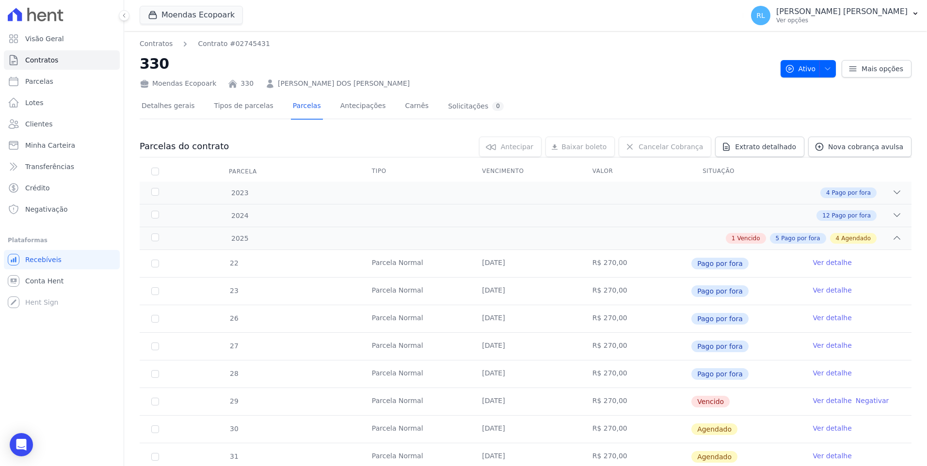
click at [813, 402] on link "Ver detalhe" at bounding box center [832, 401] width 39 height 10
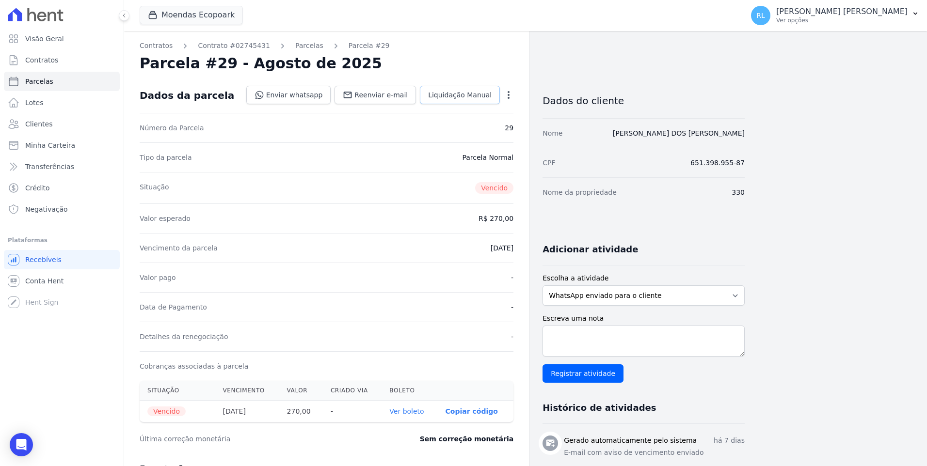
click at [481, 95] on span "Liquidação Manual" at bounding box center [460, 95] width 64 height 10
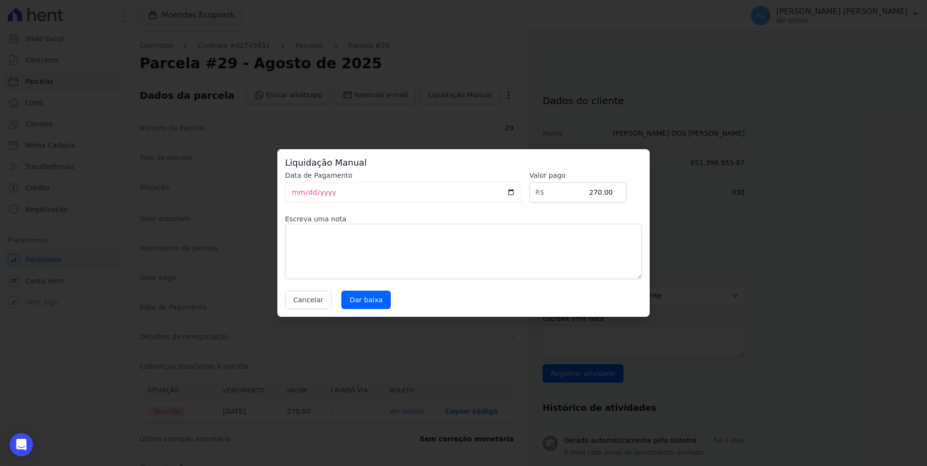
click at [305, 221] on label "Escreva uma nota" at bounding box center [463, 219] width 357 height 10
click at [305, 236] on textarea at bounding box center [463, 251] width 357 height 55
type textarea "pix"
click at [362, 303] on input "Dar baixa" at bounding box center [365, 300] width 49 height 18
